Goal: Find specific page/section: Find specific page/section

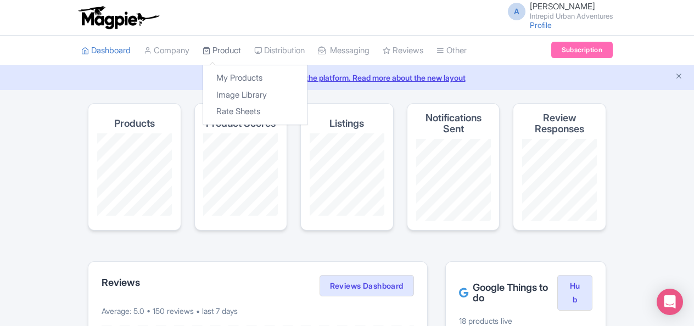
click at [227, 53] on link "Product" at bounding box center [222, 51] width 38 height 30
click at [244, 80] on link "My Products" at bounding box center [255, 78] width 104 height 17
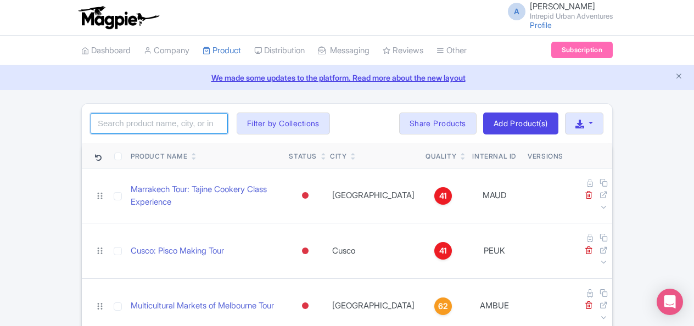
click at [195, 122] on input "search" at bounding box center [159, 123] width 137 height 21
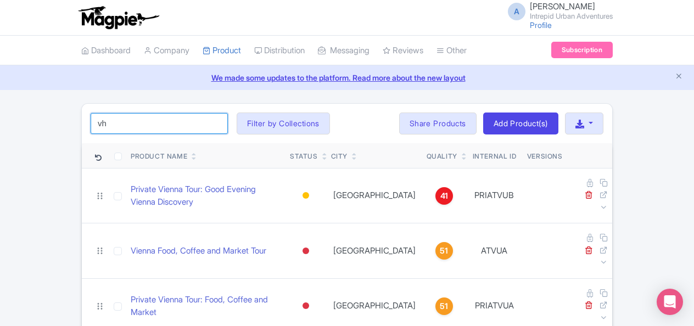
type input "v"
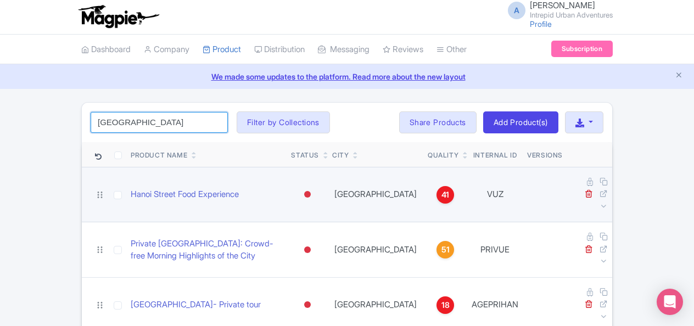
scroll to position [16, 0]
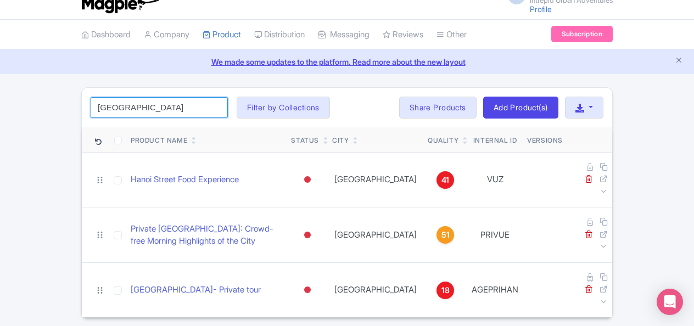
type input "hanoi"
